Goal: Book appointment/travel/reservation

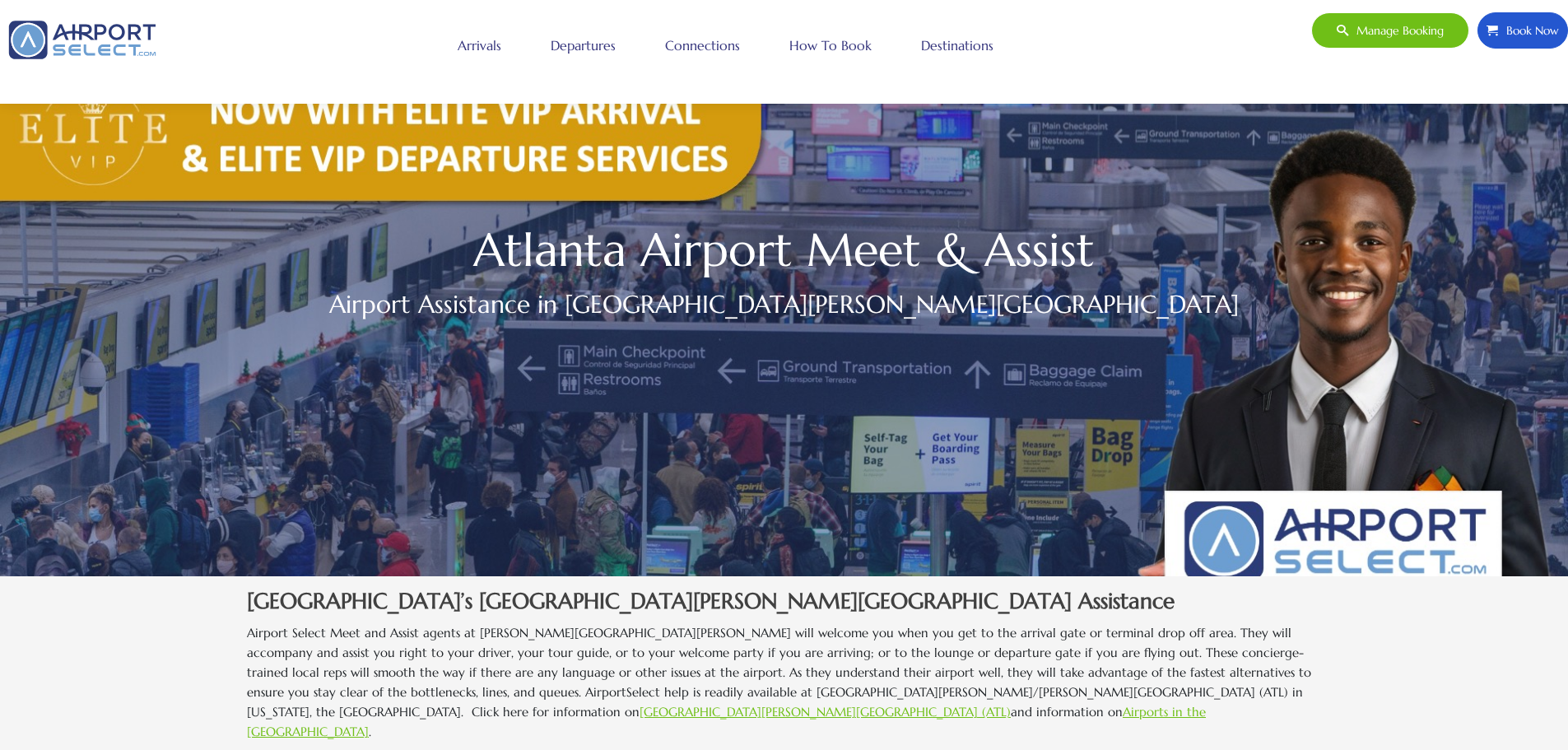
click at [1520, 24] on span "Book Now" at bounding box center [1529, 31] width 61 height 35
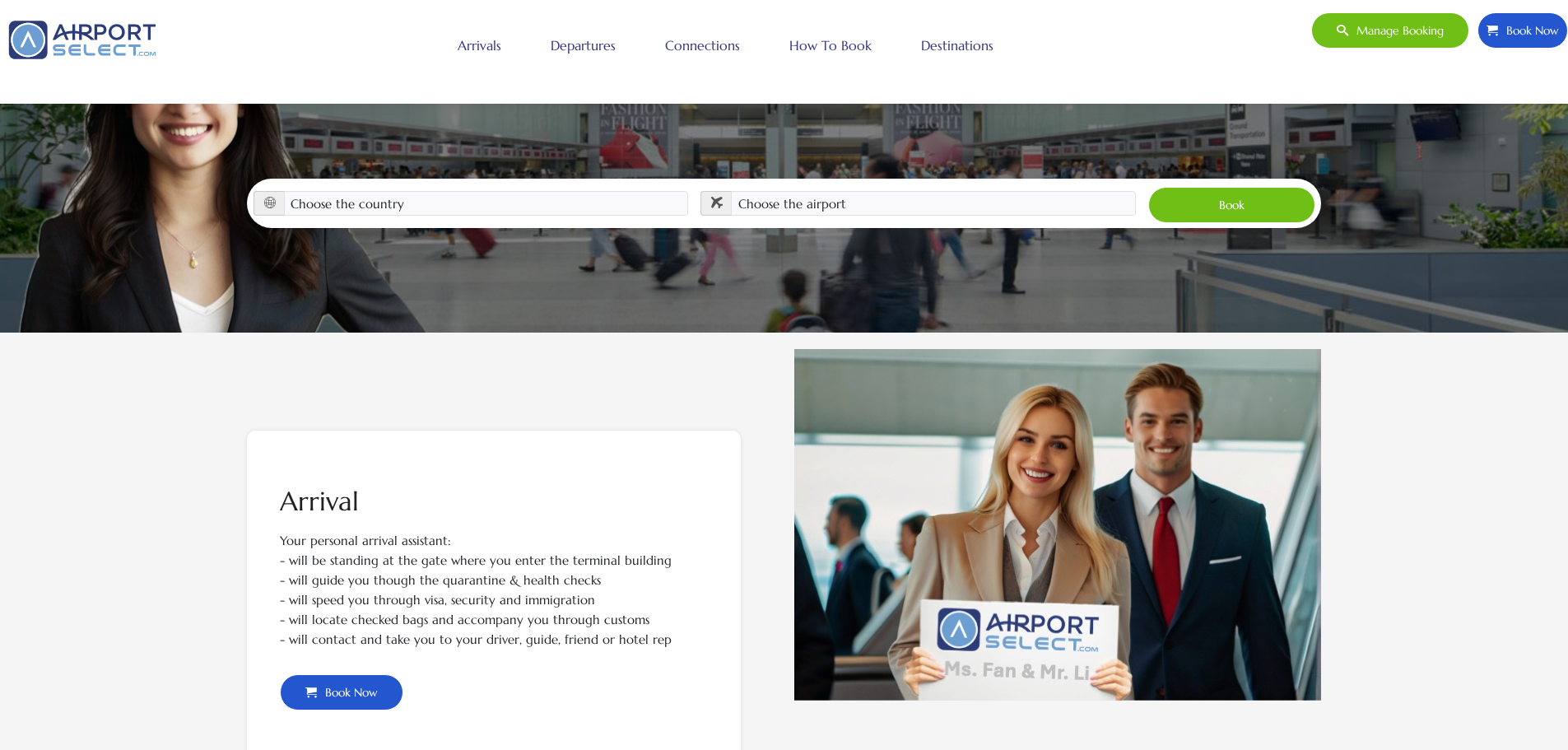
scroll to position [245, 0]
click at [369, 190] on select "Choose the country [GEOGRAPHIC_DATA] [GEOGRAPHIC_DATA] [GEOGRAPHIC_DATA] [GEOGR…" at bounding box center [486, 202] width 405 height 25
select select "[GEOGRAPHIC_DATA]"
click at [284, 190] on select "Choose the country Albania Austria Bosnia and Herzegovina Canada China Croatia …" at bounding box center [486, 202] width 405 height 25
click at [799, 190] on select "Choose the airport Albany Int'l Airport (ALB) Albuquerque Int Sunport (ABQ) Asp…" at bounding box center [933, 202] width 405 height 25
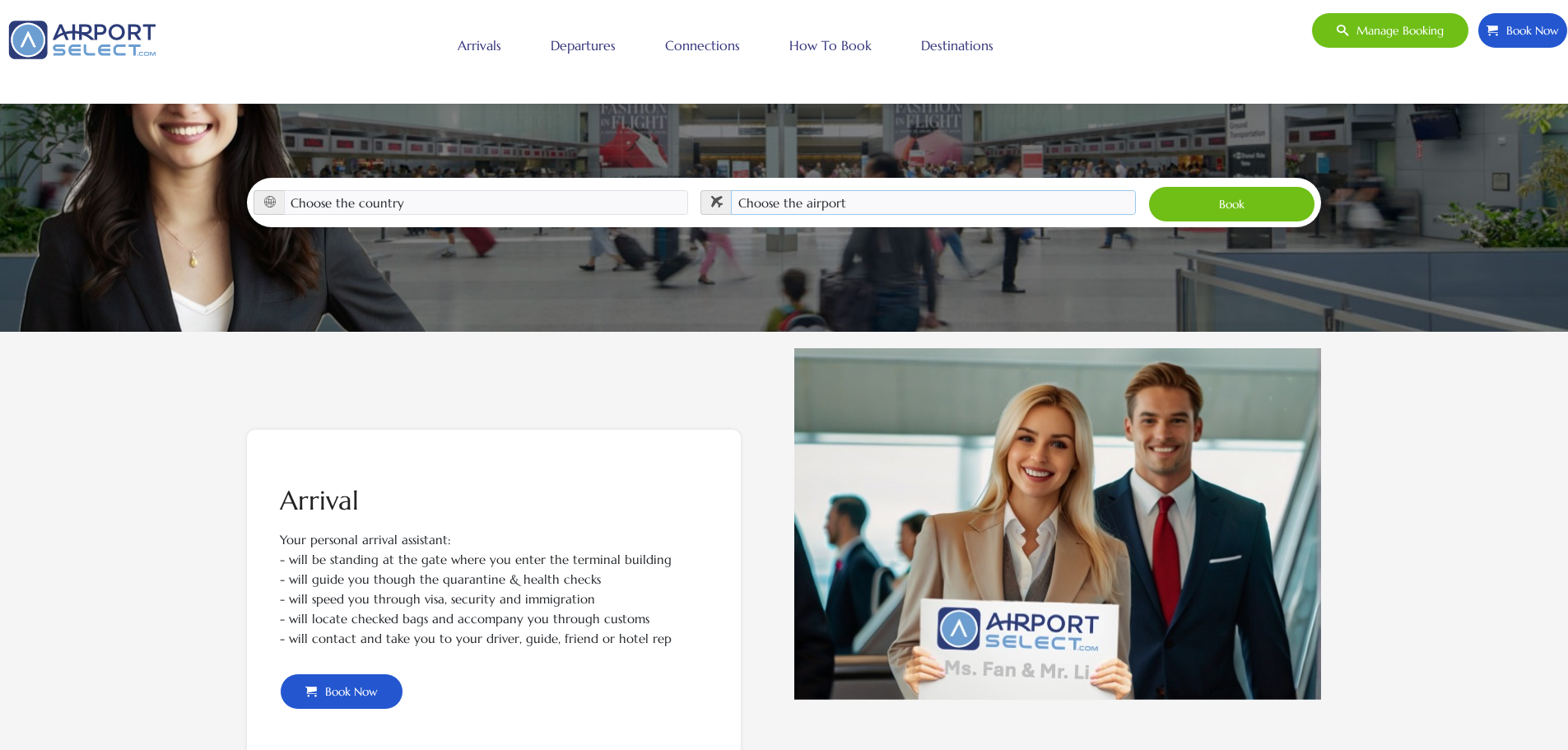
select select "ATL"
click at [731, 190] on select "Choose the airport Albany Int'l Airport (ALB) Albuquerque Int Sunport (ABQ) Asp…" at bounding box center [933, 202] width 405 height 25
click at [127, 592] on section "Arrival Your personal arrival assistant: - will be standing at the gate where y…" at bounding box center [784, 598] width 1568 height 533
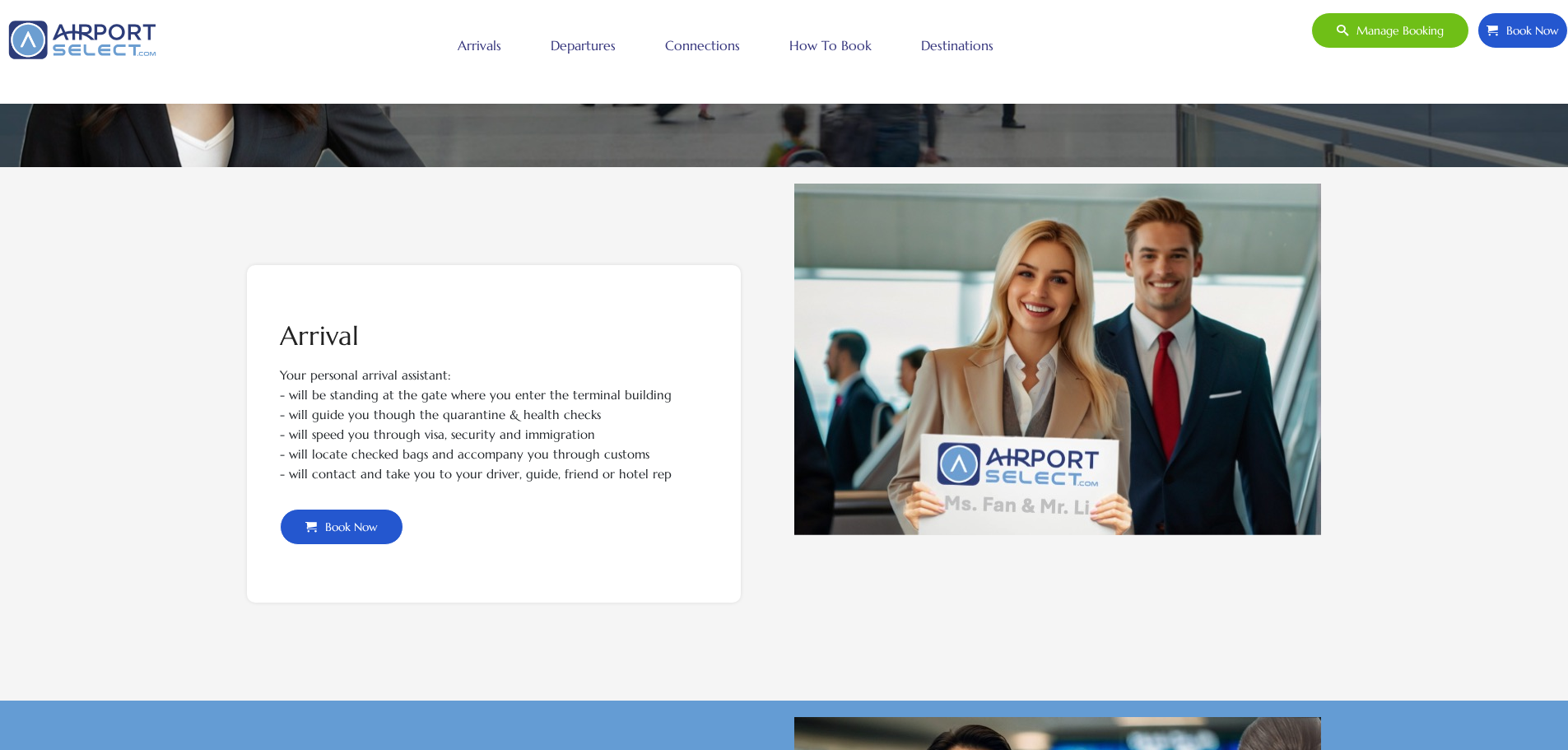
scroll to position [0, 0]
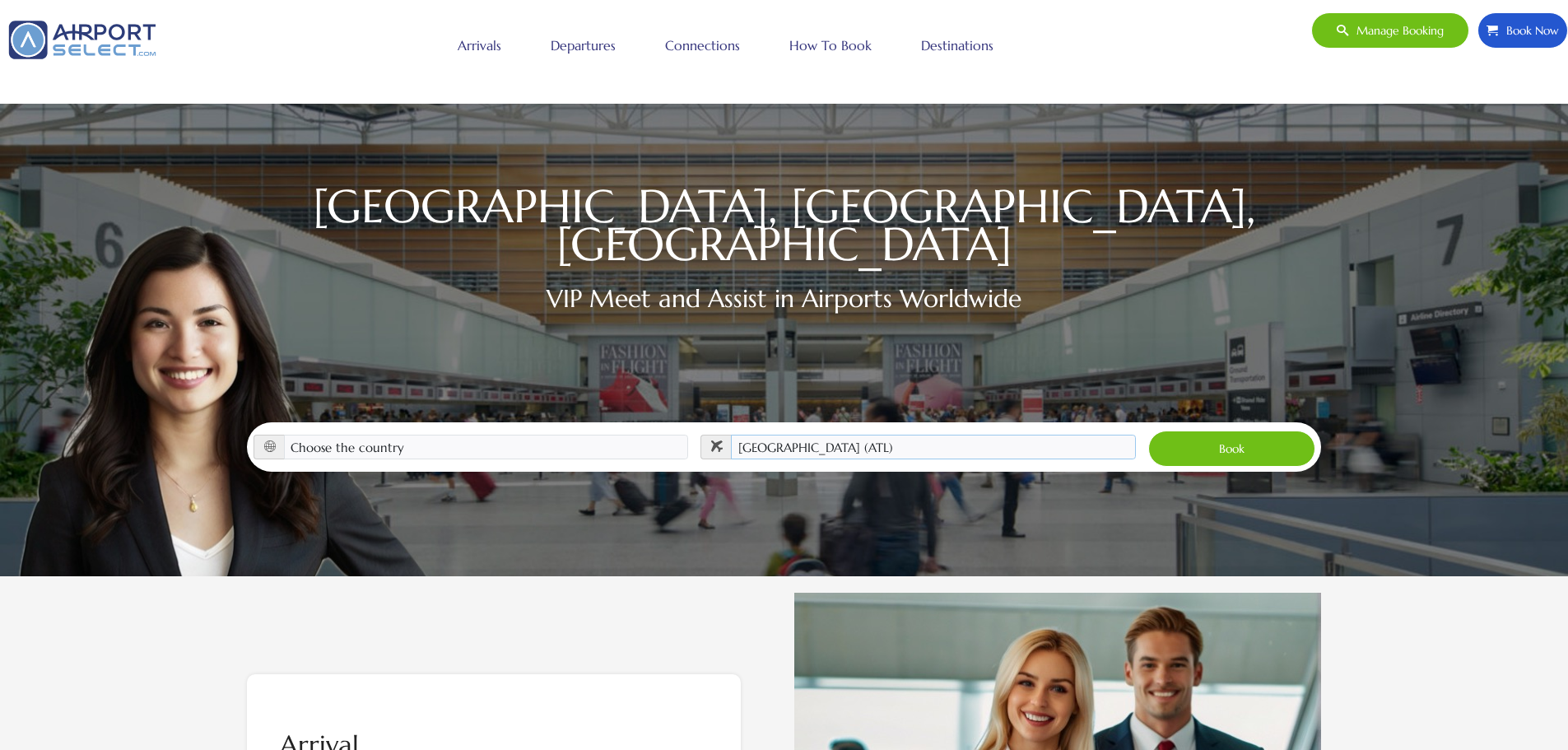
click at [948, 434] on select "Choose the airport Albany Int'l Airport (ALB) Albuquerque Int Sunport (ABQ) Asp…" at bounding box center [933, 447] width 405 height 25
click at [731, 434] on select "Choose the airport Albany Int'l Airport (ALB) Albuquerque Int Sunport (ABQ) Asp…" at bounding box center [933, 447] width 405 height 25
click at [1236, 430] on button "Book" at bounding box center [1232, 449] width 168 height 37
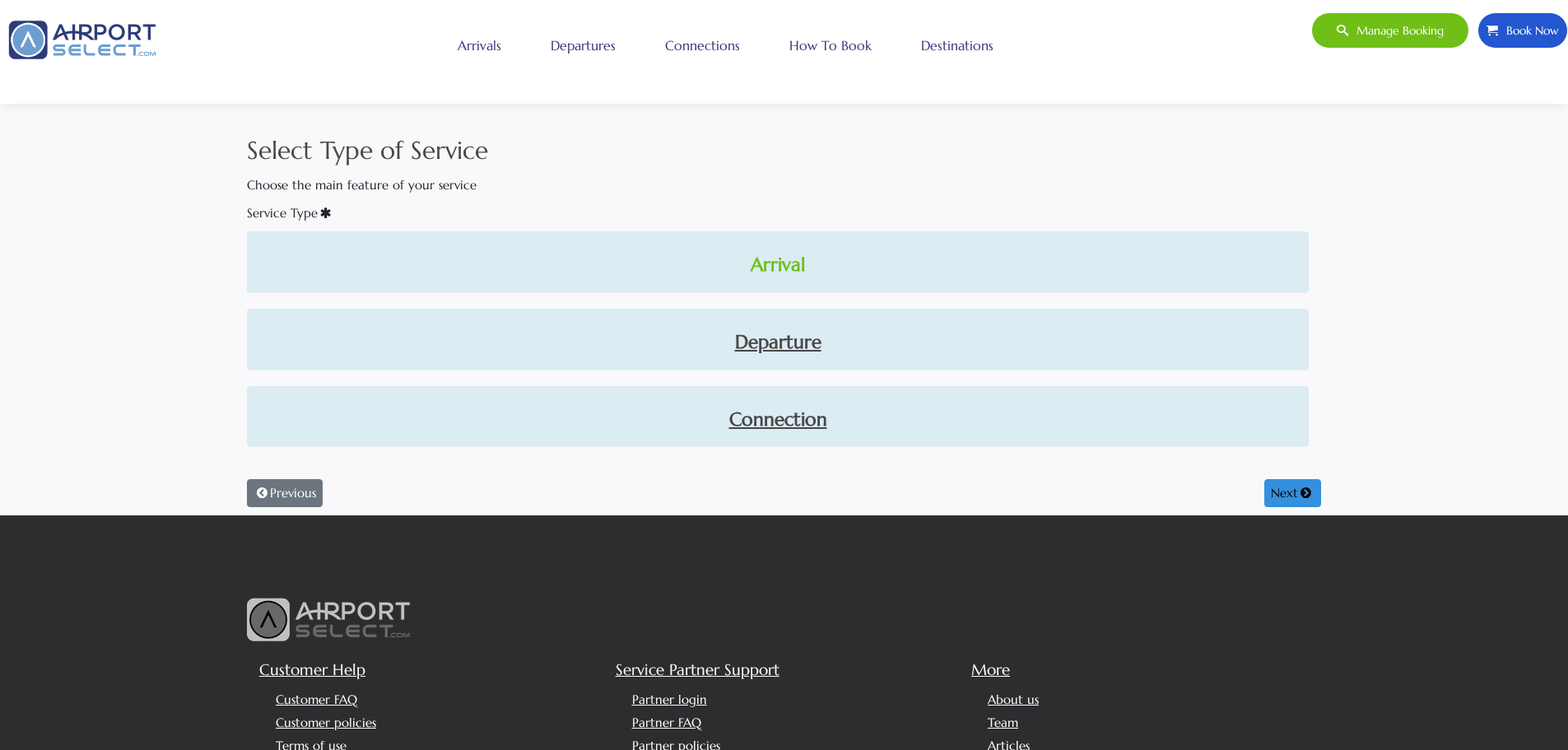
click at [785, 259] on link "Arrival" at bounding box center [777, 265] width 1035 height 28
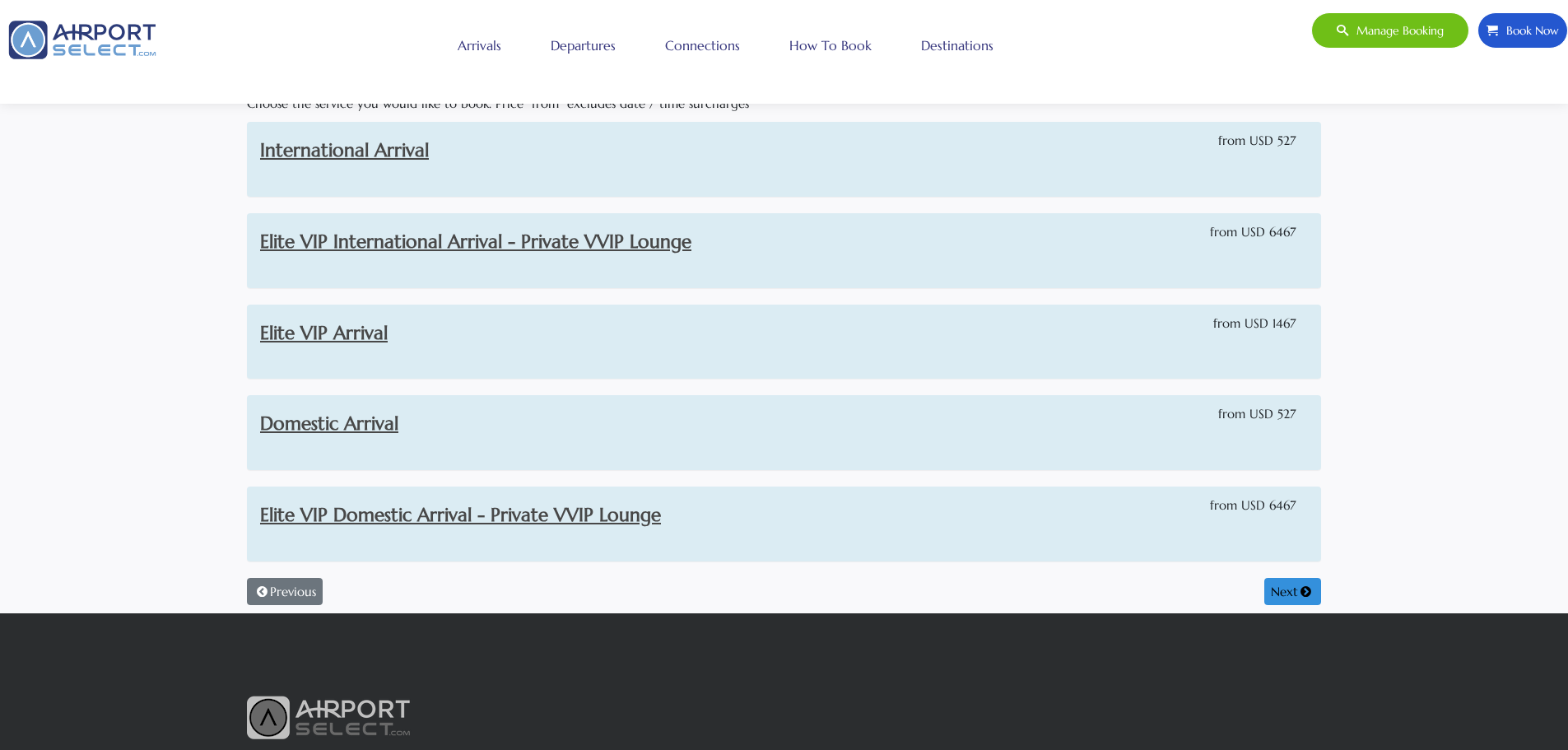
scroll to position [82, 0]
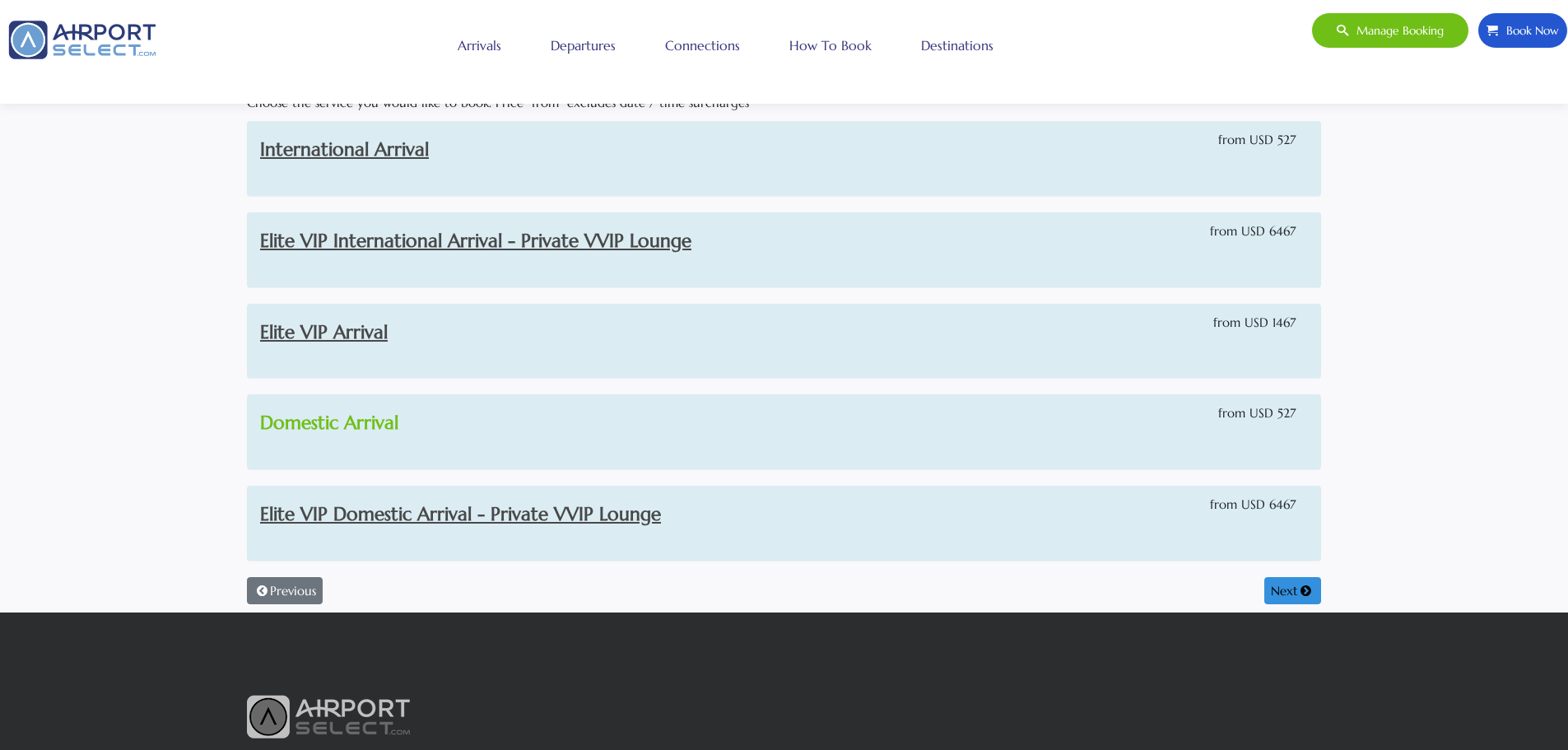
click at [331, 423] on link "Domestic Arrival" at bounding box center [329, 423] width 139 height 23
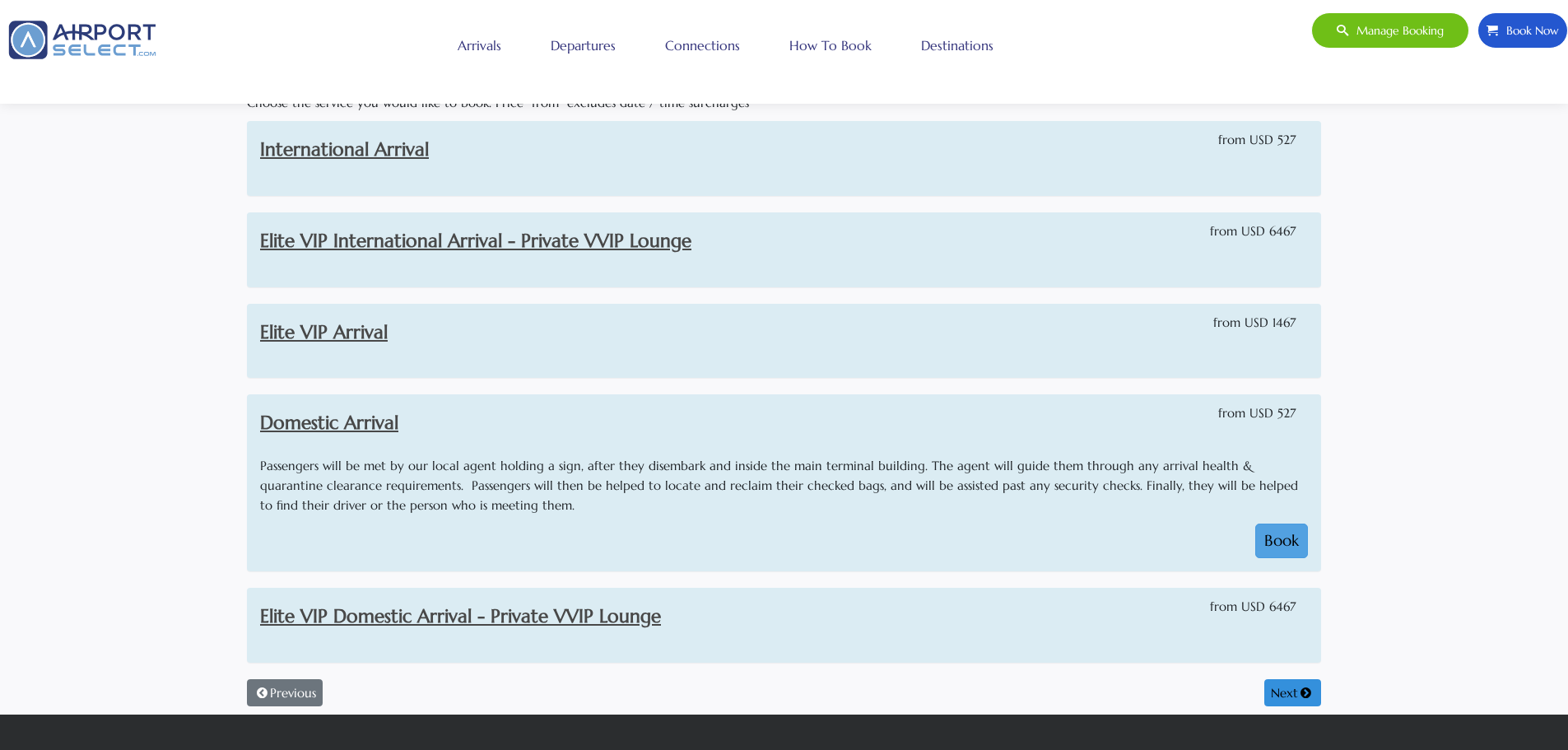
click at [1284, 538] on button "Book" at bounding box center [1281, 541] width 53 height 35
select select "1"
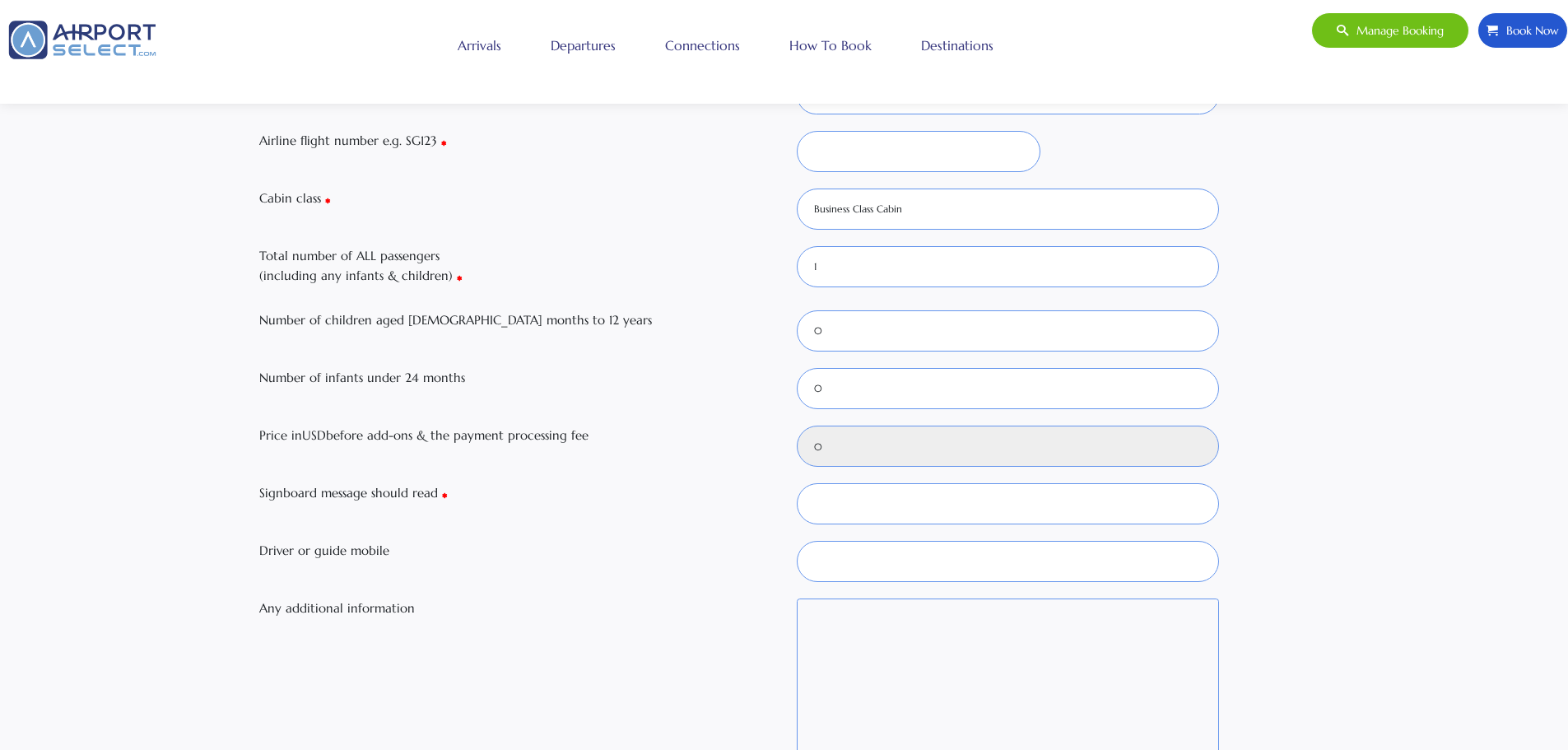
scroll to position [0, 0]
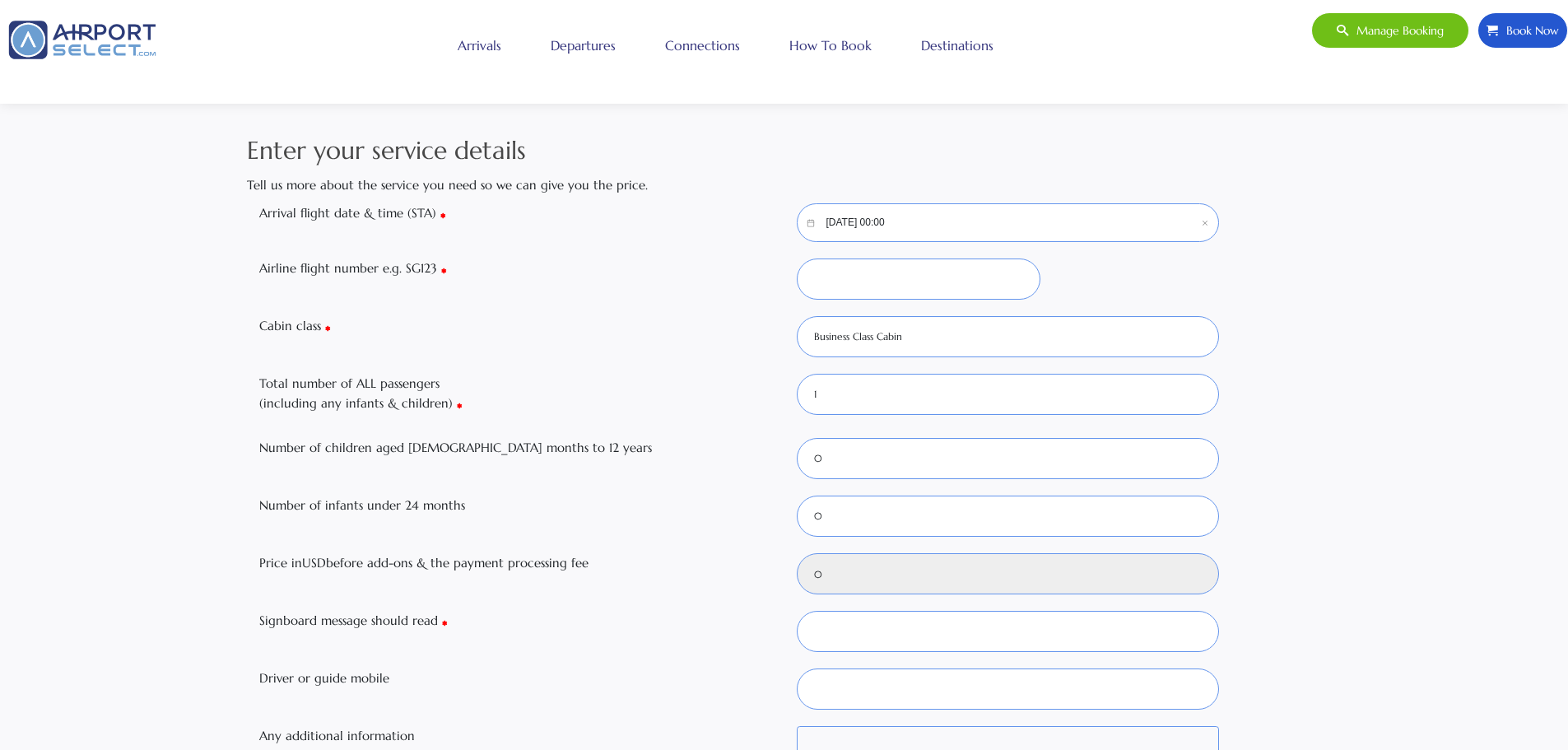
click at [930, 220] on input "[DATE] 00:00" at bounding box center [1007, 222] width 423 height 39
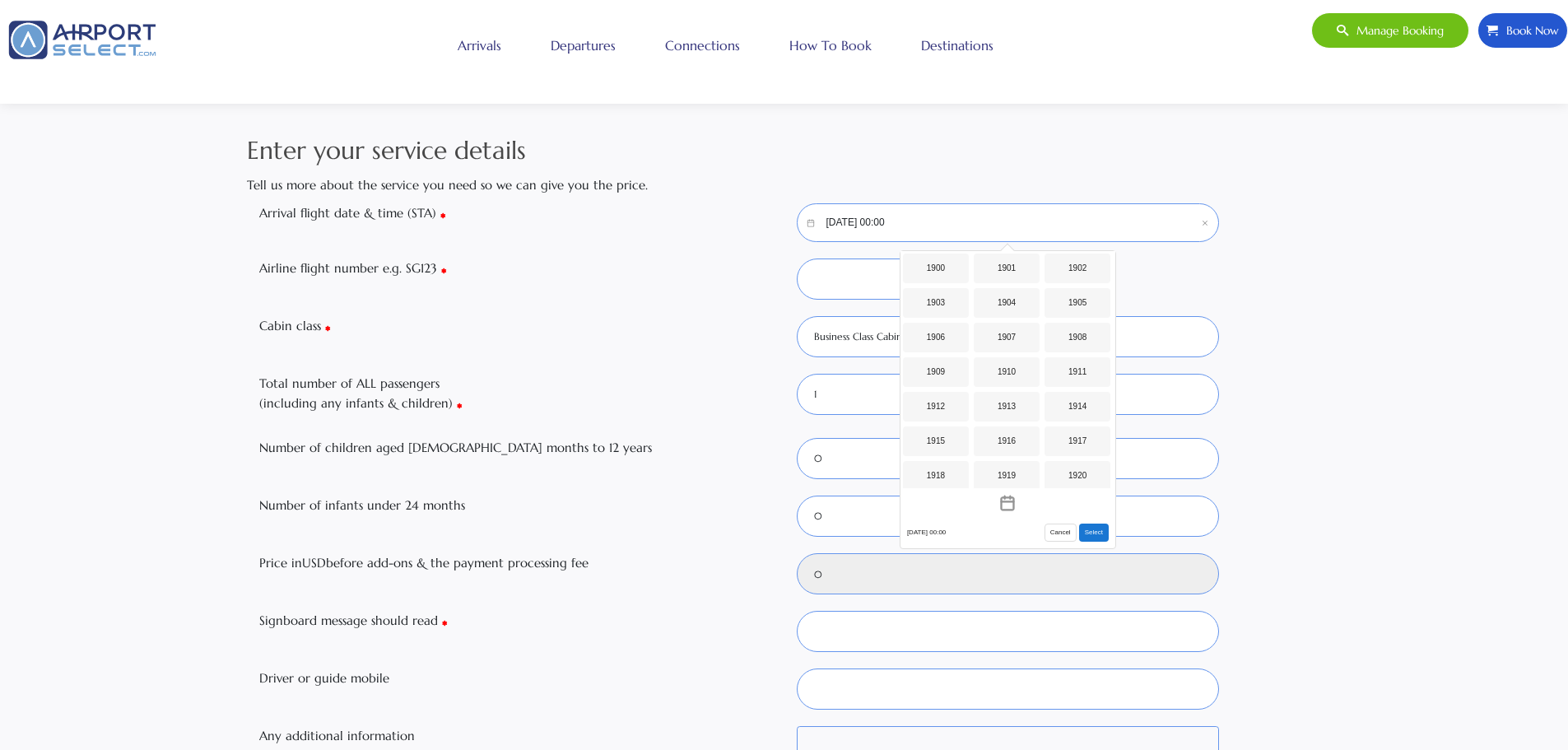
scroll to position [1305, 0]
click at [850, 223] on input "[DATE] 00:00" at bounding box center [1007, 222] width 423 height 39
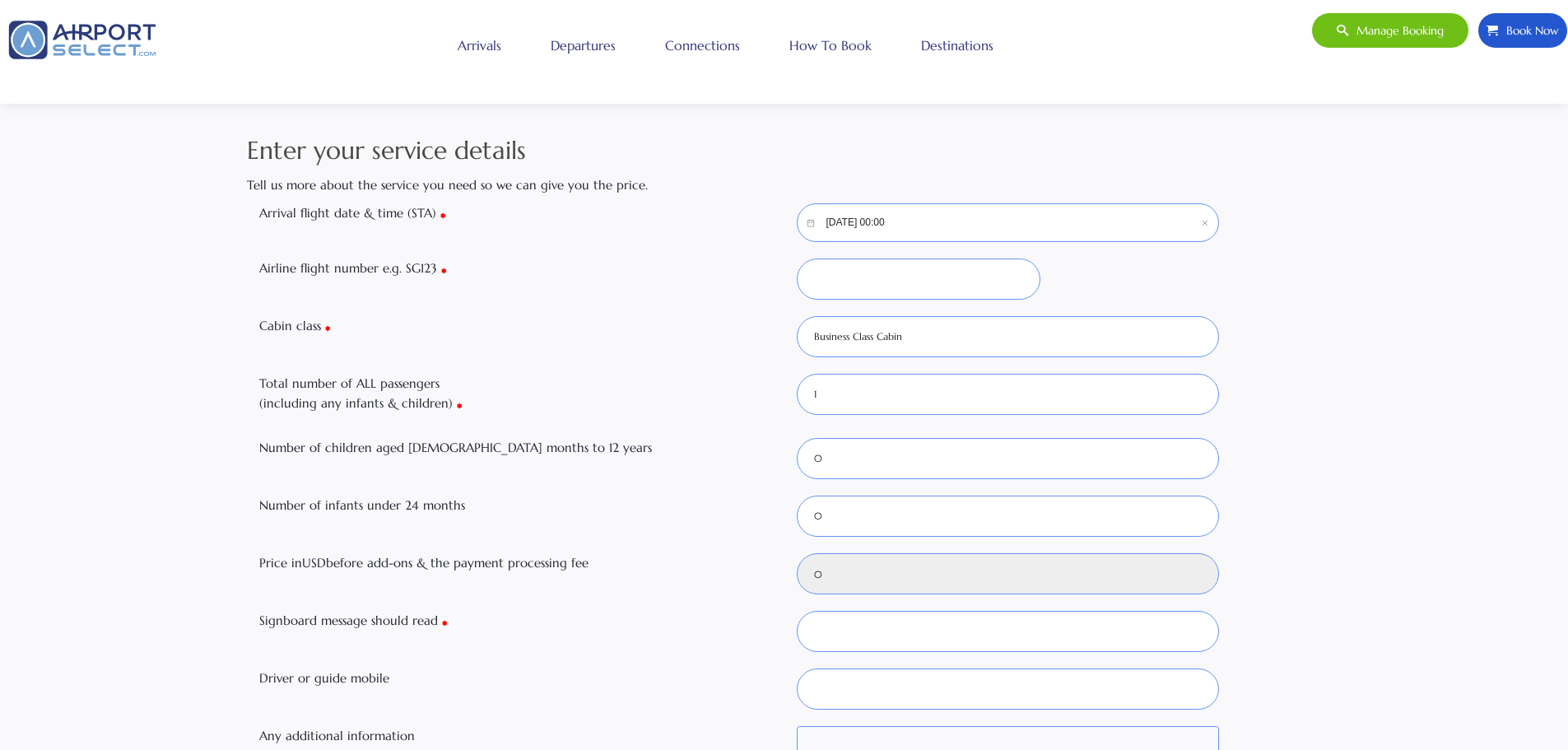
click at [837, 220] on input "[DATE] 00:00" at bounding box center [1007, 222] width 423 height 39
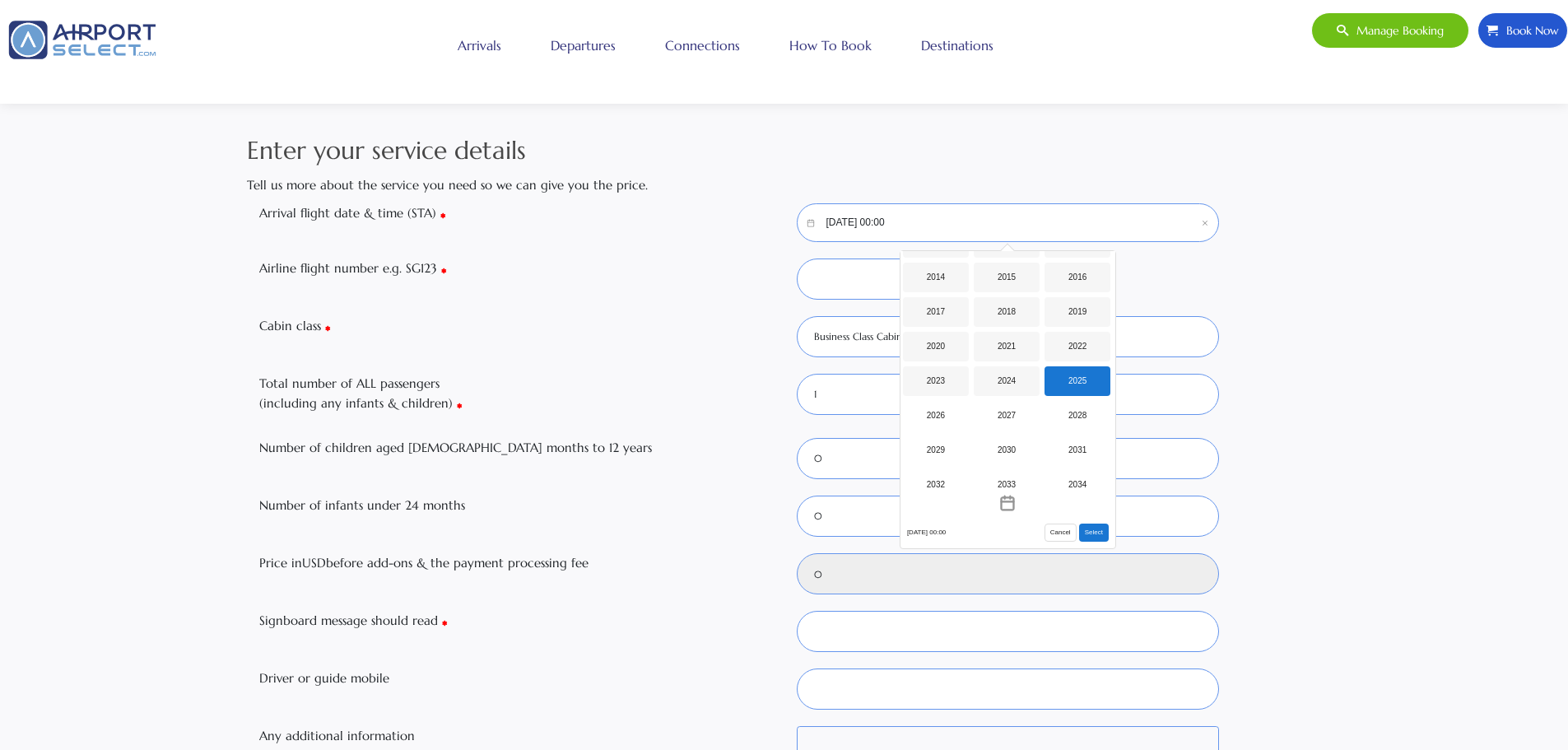
click at [807, 223] on icon "Calendar icon" at bounding box center [810, 222] width 28 height 18
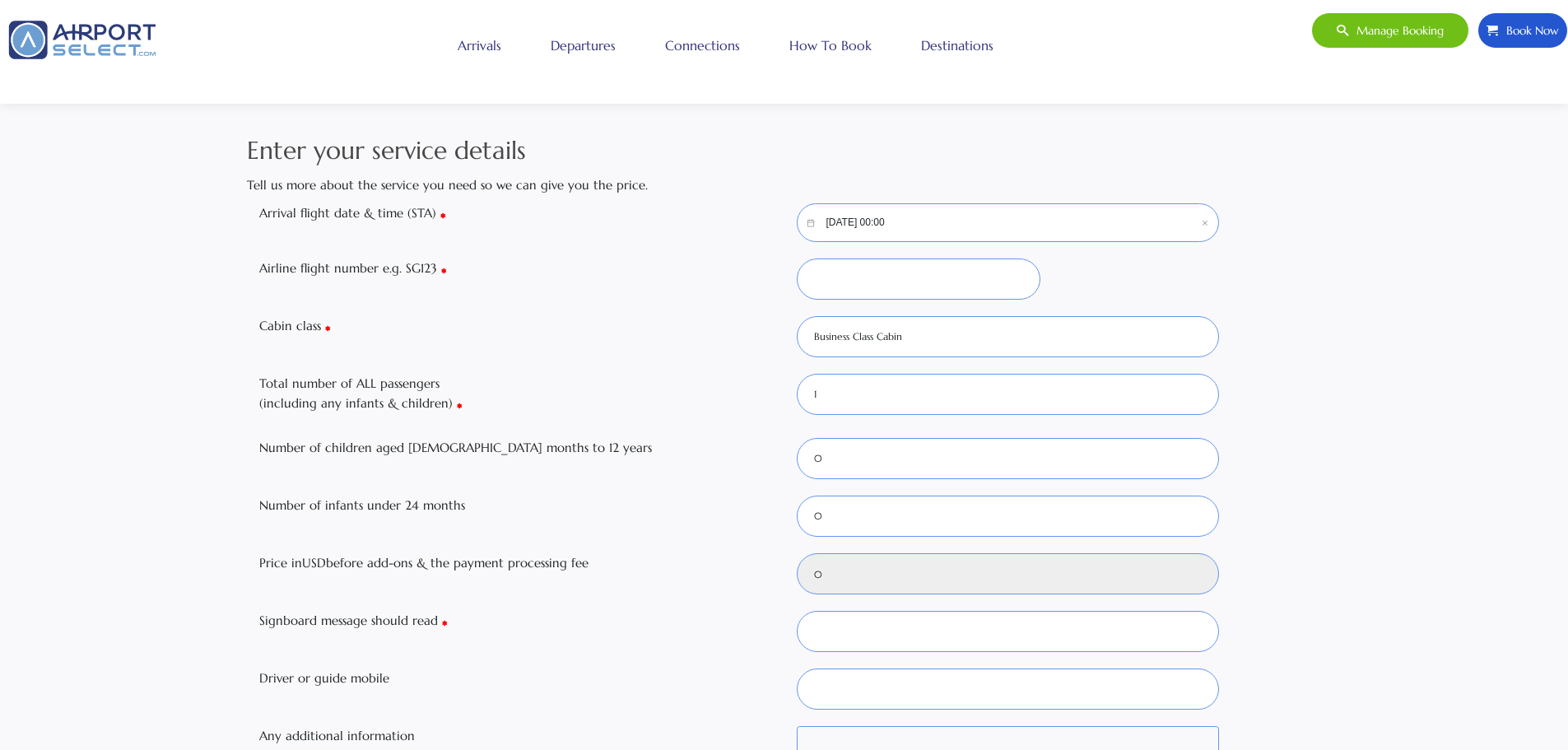
click at [808, 223] on icon "Calendar icon" at bounding box center [810, 222] width 28 height 18
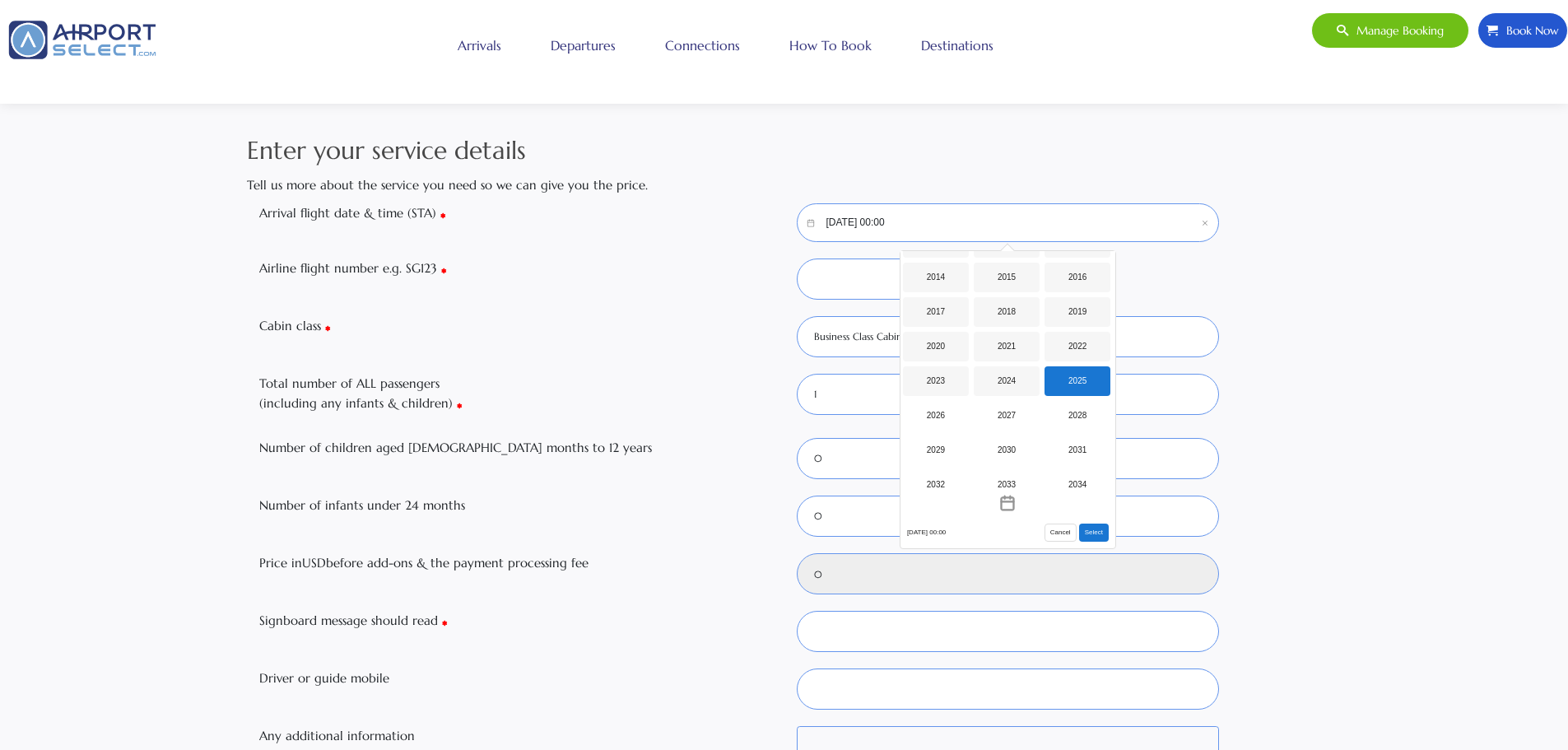
click at [846, 220] on input "[DATE] 00:00" at bounding box center [1007, 222] width 423 height 39
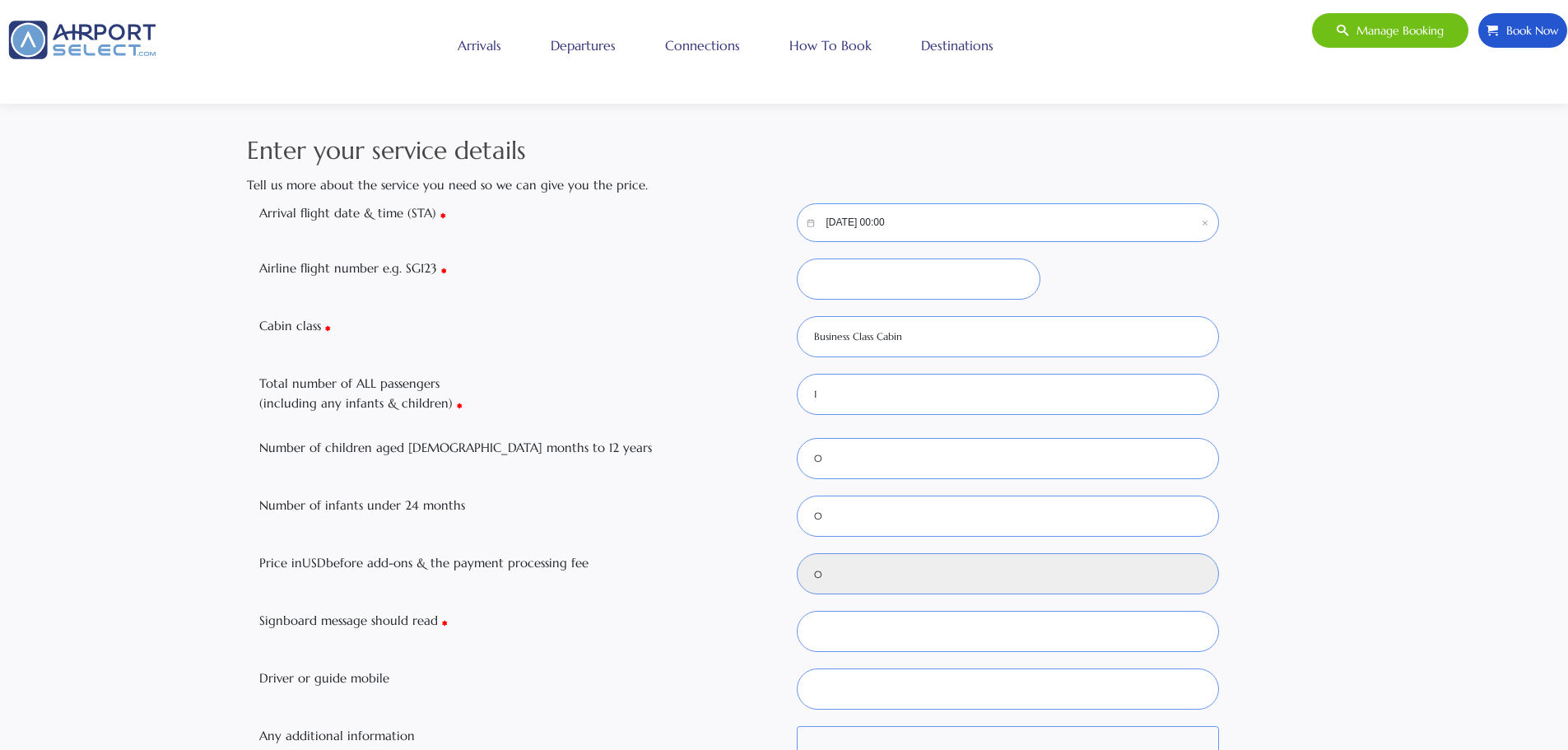
click at [846, 220] on input "[DATE] 00:00" at bounding box center [1007, 222] width 423 height 39
click at [1398, 201] on div "Enter your service details Tell us more about the service you need so we can gi…" at bounding box center [784, 541] width 1568 height 819
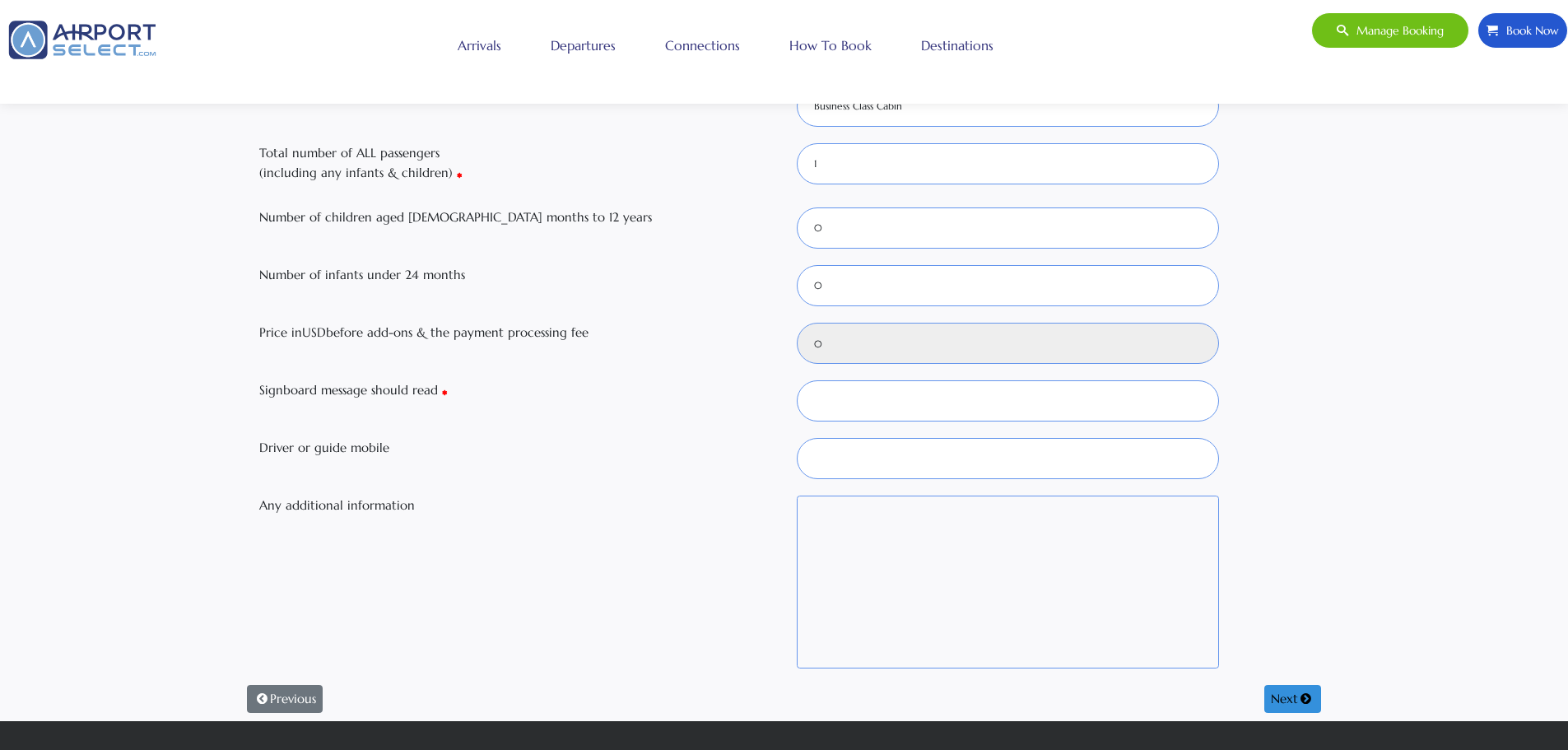
scroll to position [0, 0]
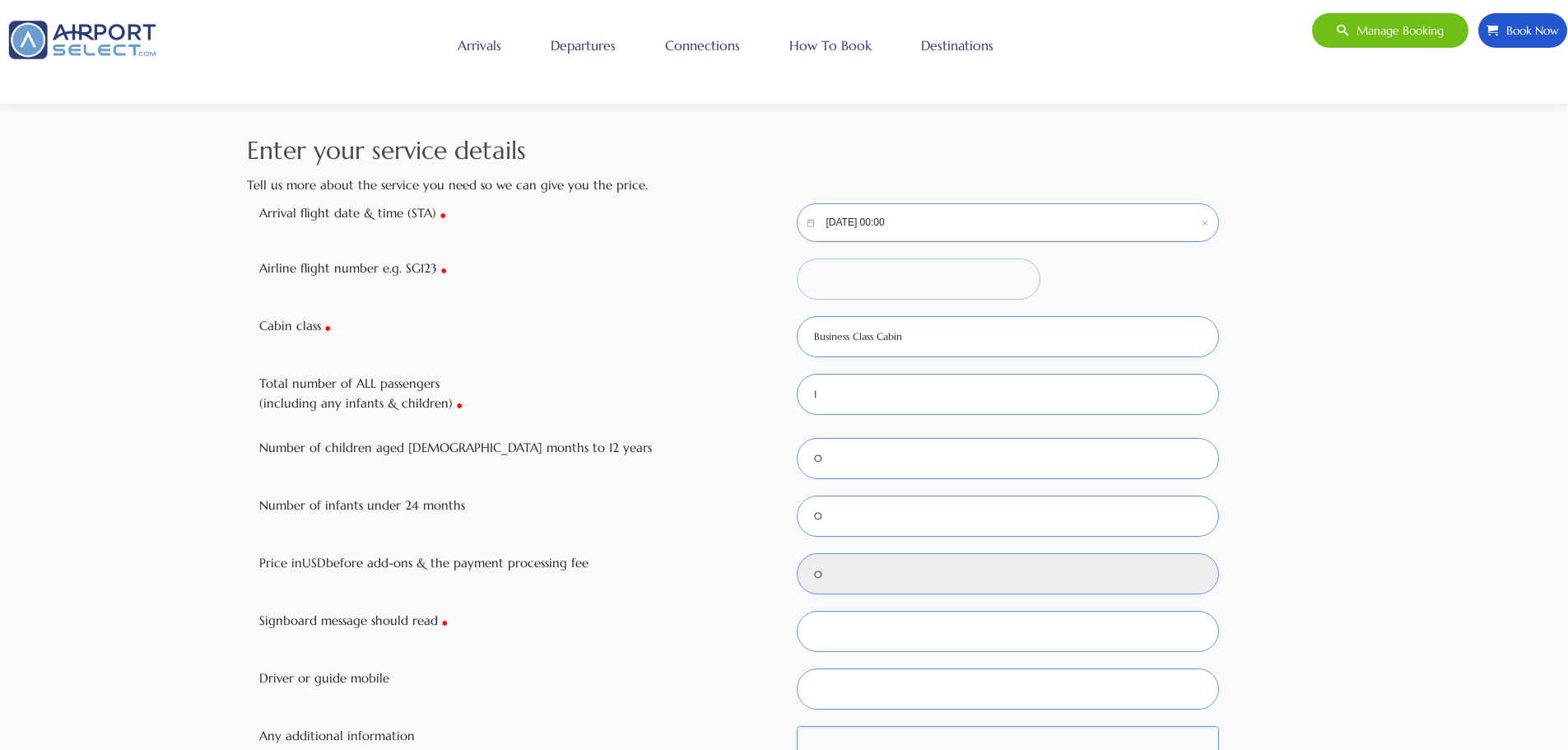
click at [828, 281] on input "Airline flight number e.g. SG123" at bounding box center [918, 278] width 244 height 41
